Goal: Task Accomplishment & Management: Manage account settings

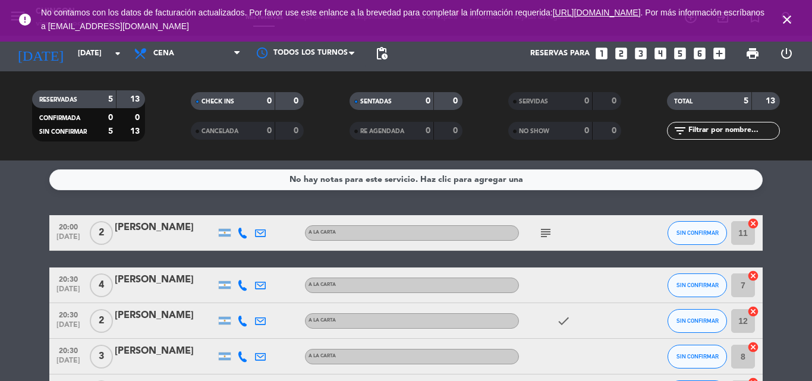
click at [787, 18] on icon "close" at bounding box center [787, 19] width 14 height 14
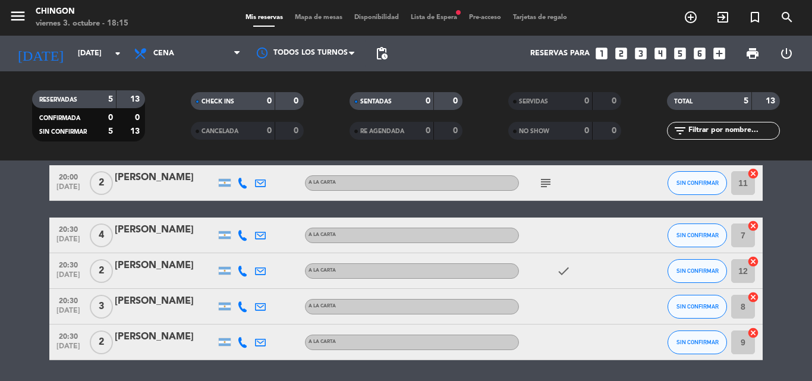
scroll to position [29, 0]
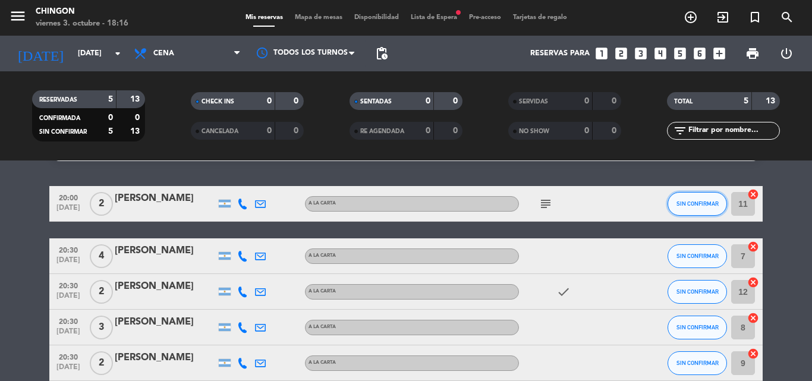
click at [689, 212] on button "SIN CONFIRMAR" at bounding box center [696, 204] width 59 height 24
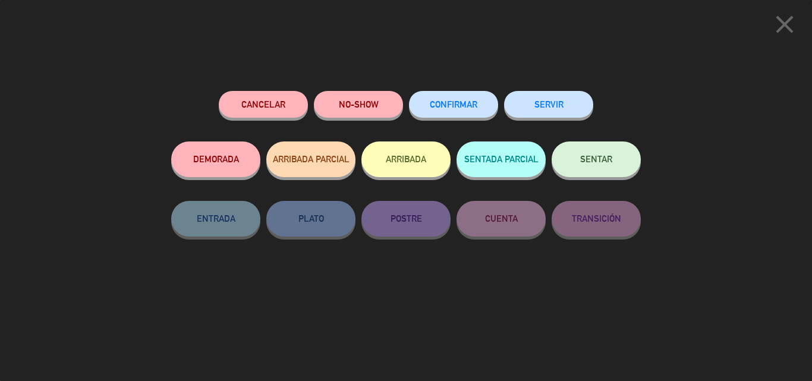
click at [485, 104] on button "CONFIRMAR" at bounding box center [453, 104] width 89 height 27
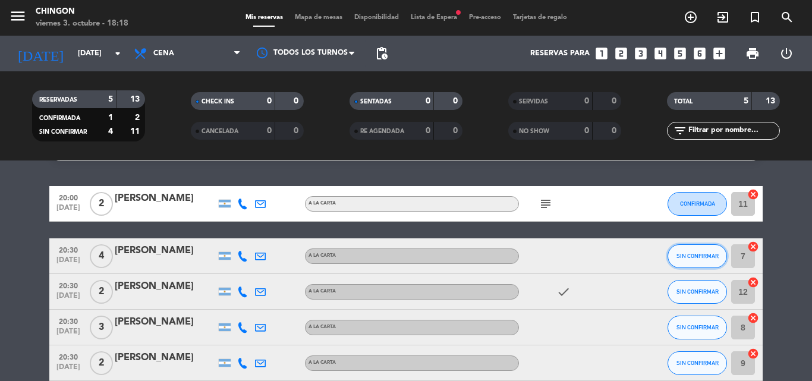
click at [686, 259] on button "SIN CONFIRMAR" at bounding box center [696, 256] width 59 height 24
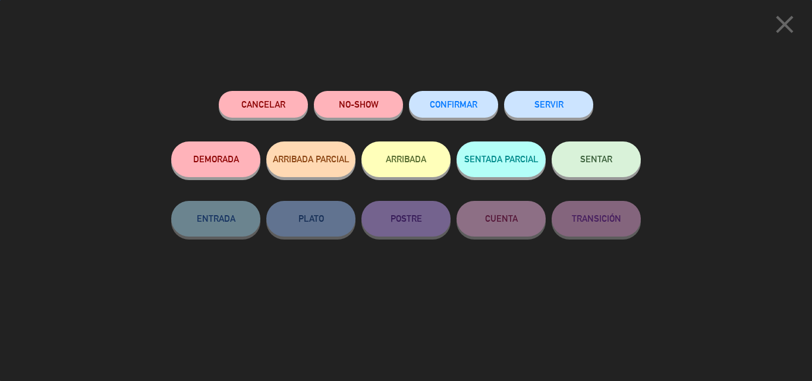
click at [452, 106] on span "CONFIRMAR" at bounding box center [454, 104] width 48 height 10
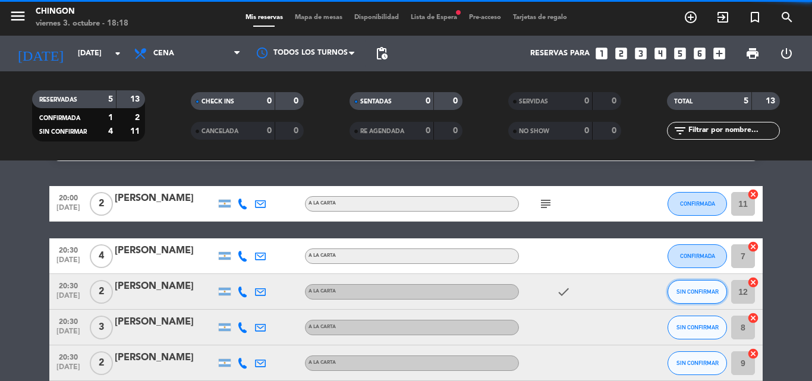
click at [692, 292] on span "SIN CONFIRMAR" at bounding box center [697, 291] width 42 height 7
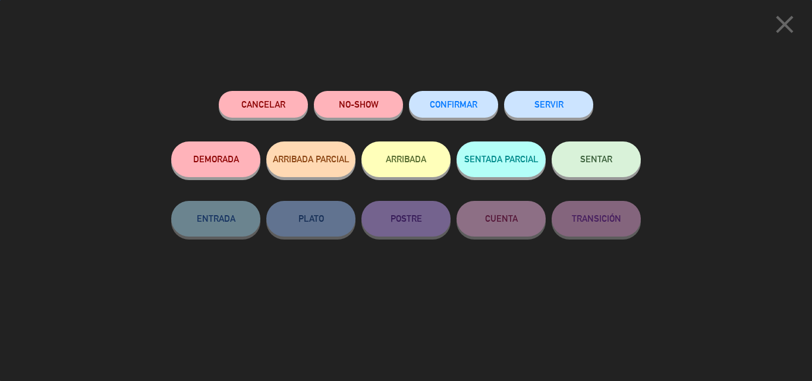
click at [479, 109] on button "CONFIRMAR" at bounding box center [453, 104] width 89 height 27
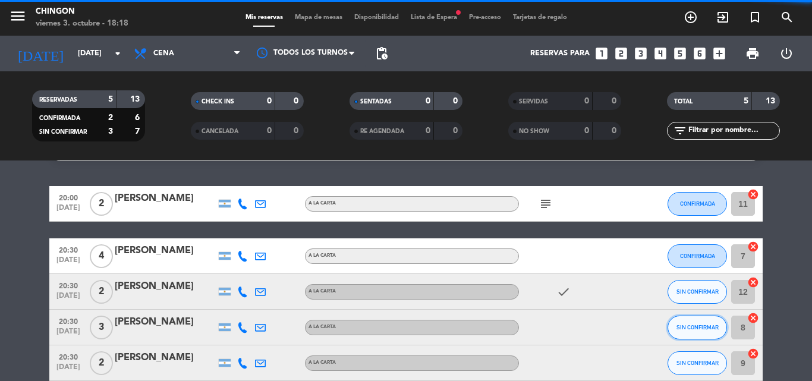
click at [712, 327] on span "SIN CONFIRMAR" at bounding box center [697, 327] width 42 height 7
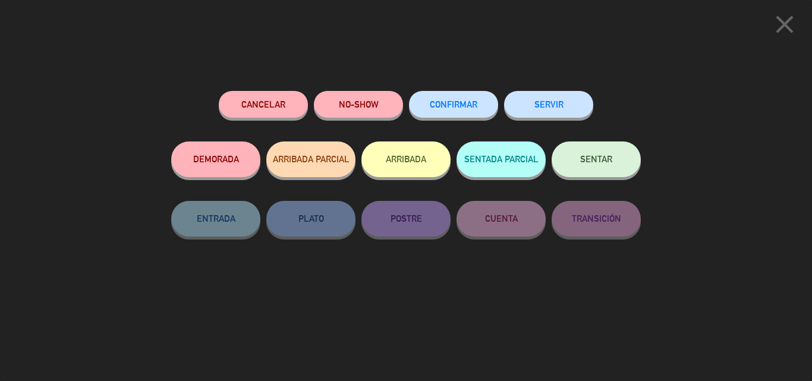
click at [426, 96] on button "CONFIRMAR" at bounding box center [453, 104] width 89 height 27
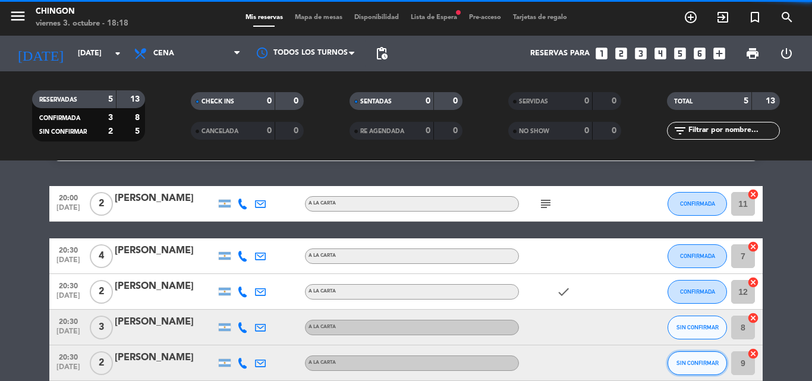
click at [726, 364] on button "SIN CONFIRMAR" at bounding box center [696, 363] width 59 height 24
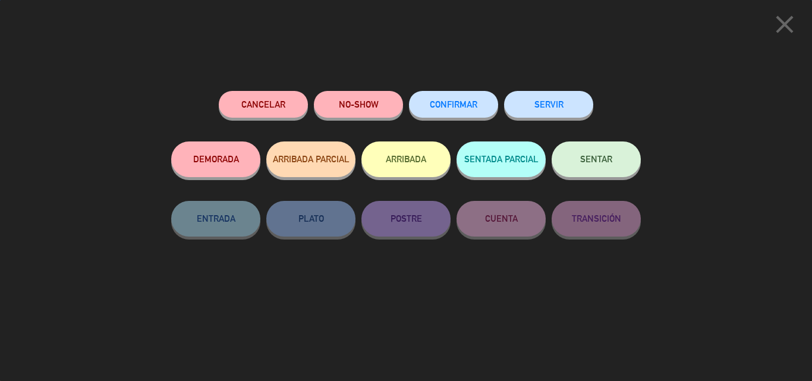
click at [718, 364] on div "close Cancelar NO-SHOW CONFIRMAR SERVIR DEMORADA ARRIBADA PARCIAL ARRIBADA SENT…" at bounding box center [406, 190] width 812 height 381
click at [474, 104] on span "CONFIRMAR" at bounding box center [454, 104] width 48 height 10
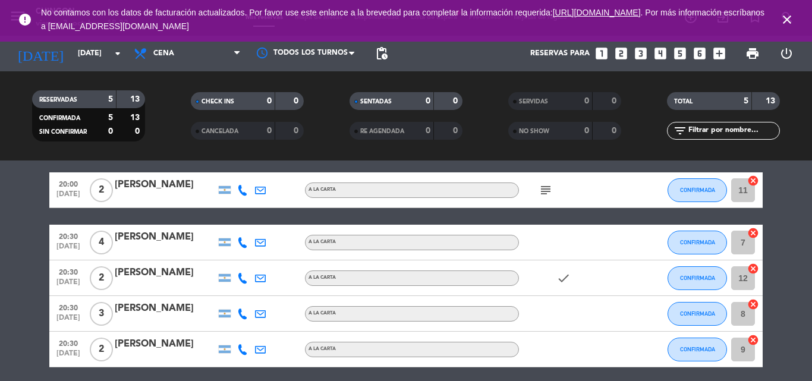
scroll to position [0, 0]
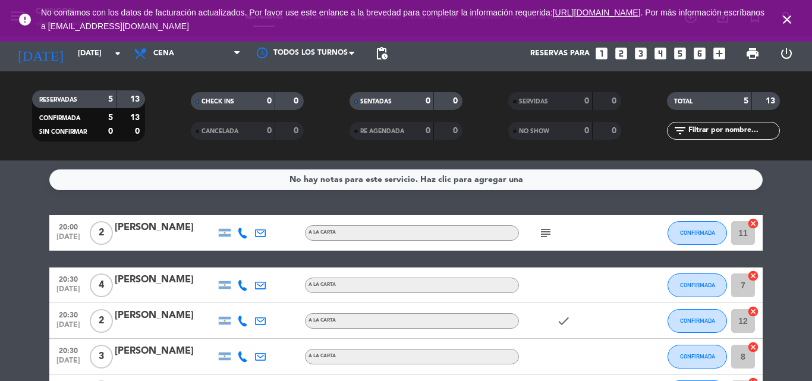
click at [787, 17] on icon "close" at bounding box center [787, 19] width 14 height 14
